Goal: Task Accomplishment & Management: Manage account settings

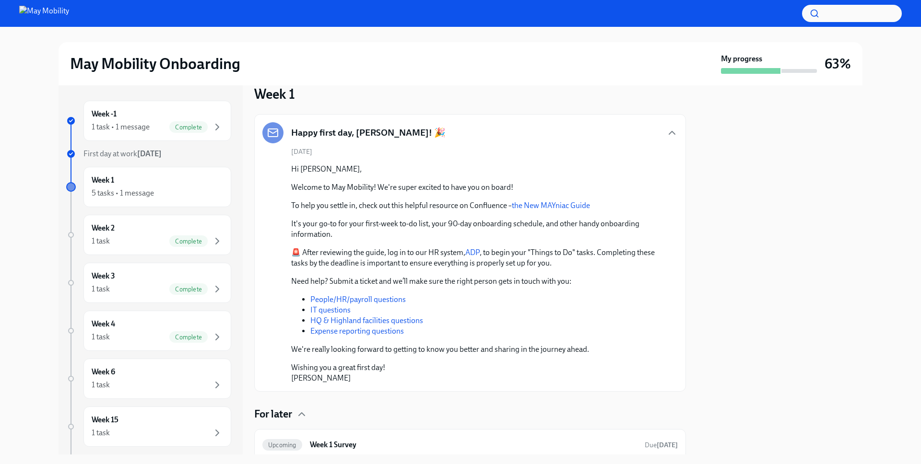
scroll to position [22, 0]
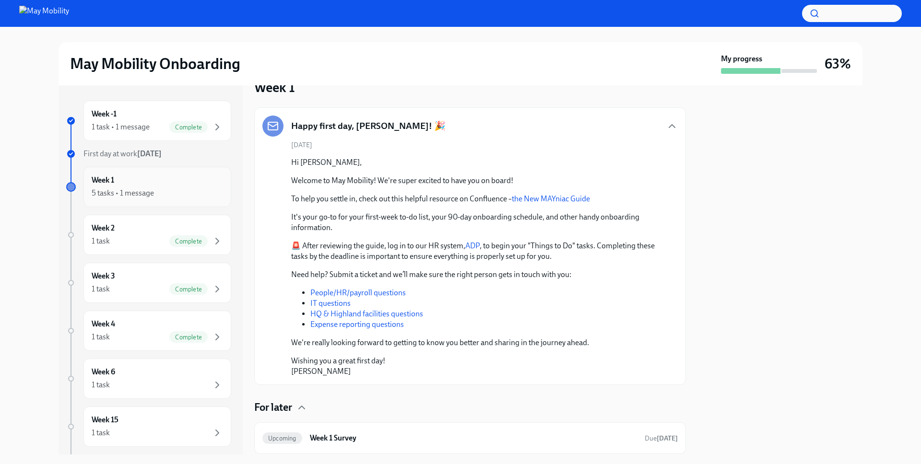
click at [121, 188] on div "5 tasks • 1 message" at bounding box center [157, 194] width 131 height 12
click at [115, 175] on div "Week 1 5 tasks • 1 message" at bounding box center [157, 187] width 131 height 24
click at [108, 236] on div "1 task Complete" at bounding box center [157, 242] width 131 height 12
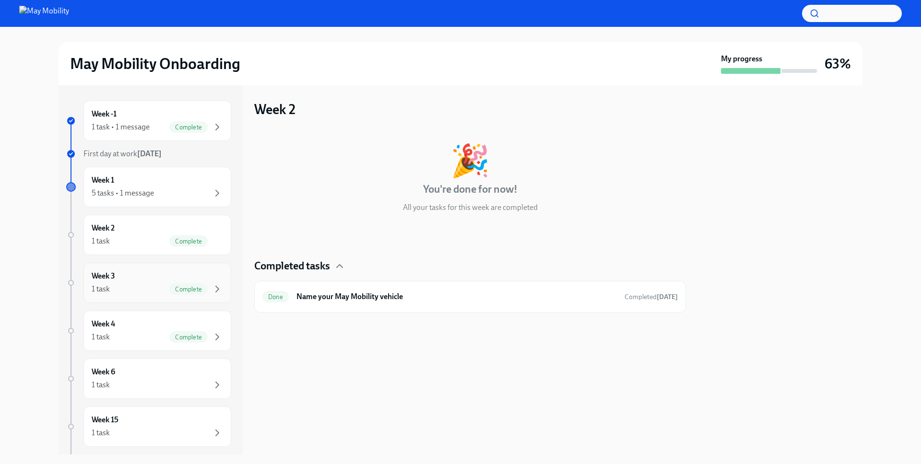
click at [113, 284] on div "1 task Complete" at bounding box center [157, 290] width 131 height 12
click at [114, 236] on div "1 task Complete" at bounding box center [157, 242] width 131 height 12
click at [117, 271] on div "Week 3 1 task Complete" at bounding box center [157, 283] width 131 height 24
click at [116, 332] on div "1 task Complete" at bounding box center [157, 338] width 131 height 12
click at [120, 367] on div "Week 6 1 task" at bounding box center [157, 379] width 131 height 24
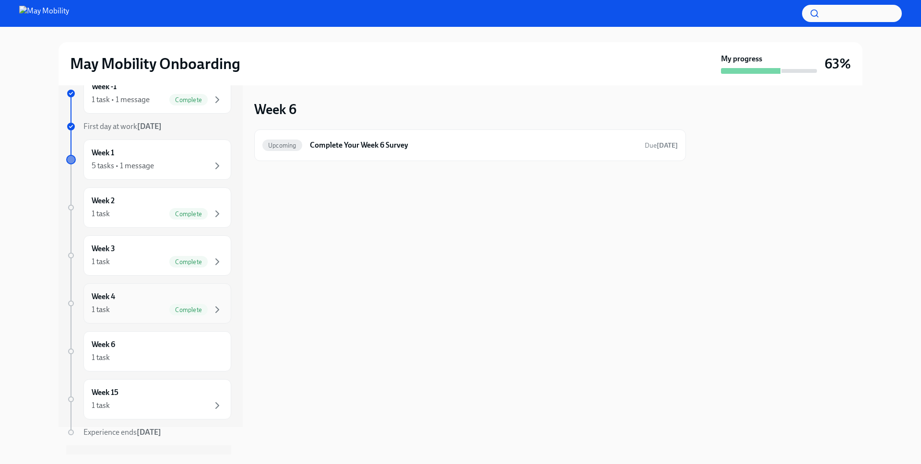
scroll to position [28, 0]
click at [128, 339] on div "Week 6 1 task" at bounding box center [157, 351] width 131 height 24
click at [123, 387] on div "Week 15 1 task" at bounding box center [157, 399] width 131 height 24
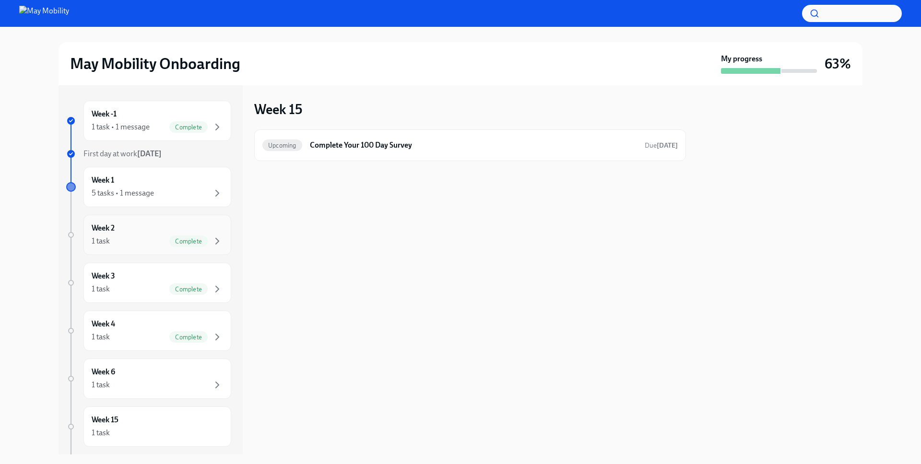
click at [146, 223] on div "Week 2 1 task Complete" at bounding box center [157, 235] width 131 height 24
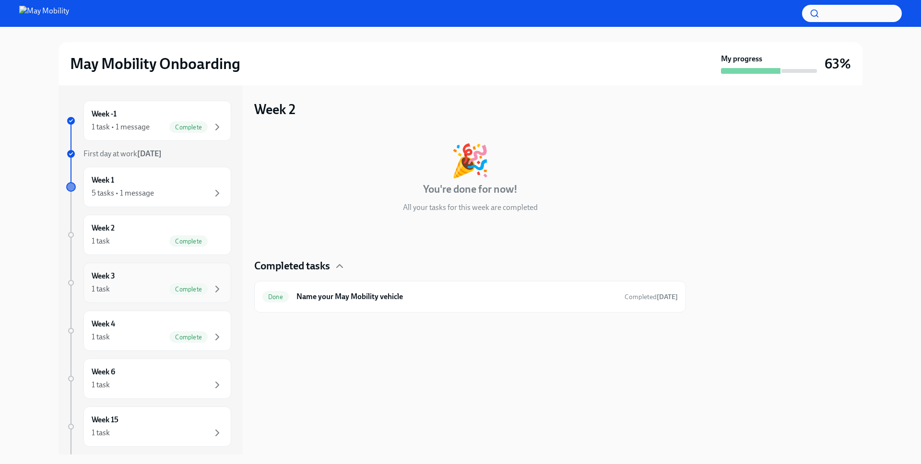
click at [156, 284] on div "1 task Complete" at bounding box center [157, 290] width 131 height 12
click at [154, 332] on div "1 task Complete" at bounding box center [157, 338] width 131 height 12
click at [147, 223] on div "Week 2 1 task Complete" at bounding box center [157, 235] width 131 height 24
click at [149, 188] on div "5 tasks • 1 message" at bounding box center [157, 194] width 131 height 12
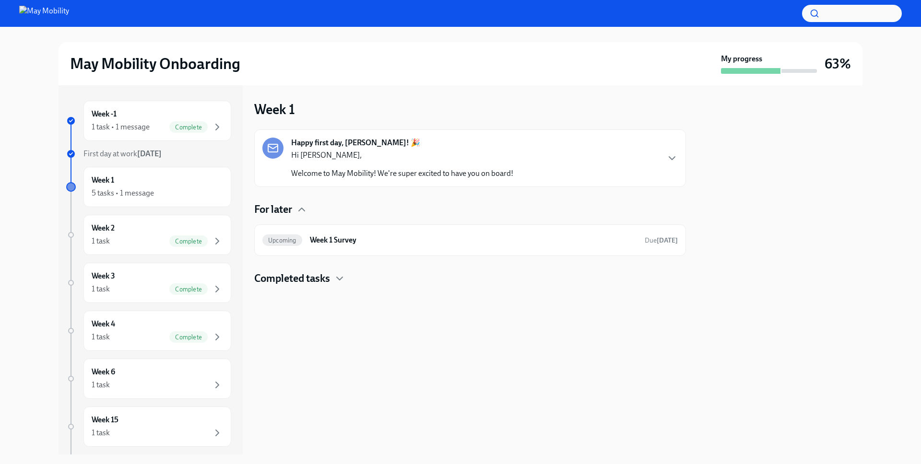
click at [313, 272] on div "Completed tasks" at bounding box center [470, 279] width 432 height 14
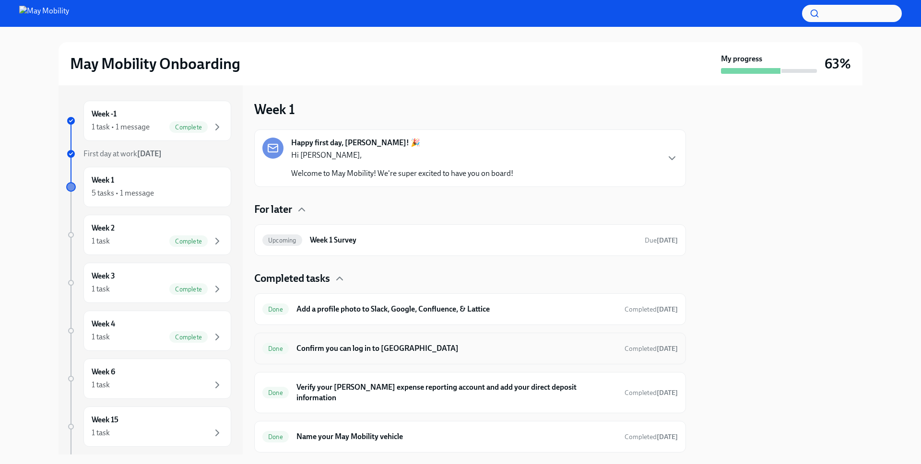
scroll to position [1, 0]
click at [163, 379] on div "1 task" at bounding box center [157, 385] width 131 height 12
